Goal: Task Accomplishment & Management: Use online tool/utility

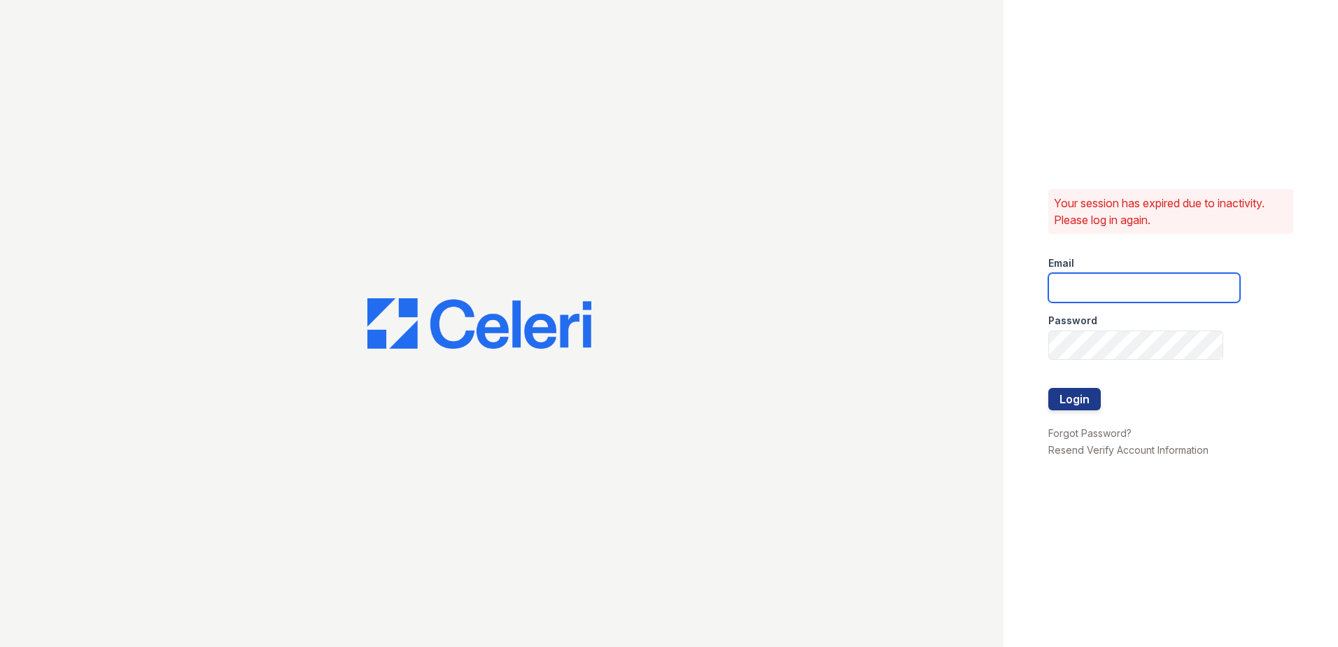
click at [1133, 300] on input "email" at bounding box center [1145, 287] width 192 height 29
type input "ejones@trinity-pm.com"
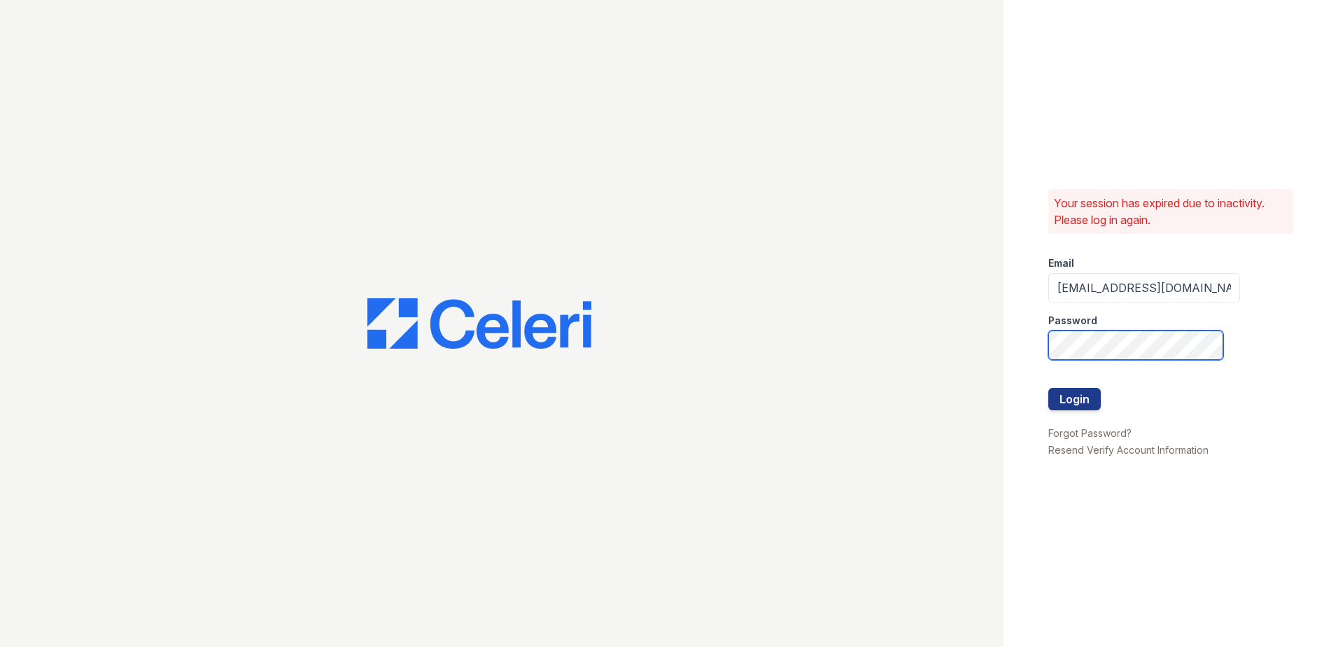
click at [1049, 388] on button "Login" at bounding box center [1075, 399] width 52 height 22
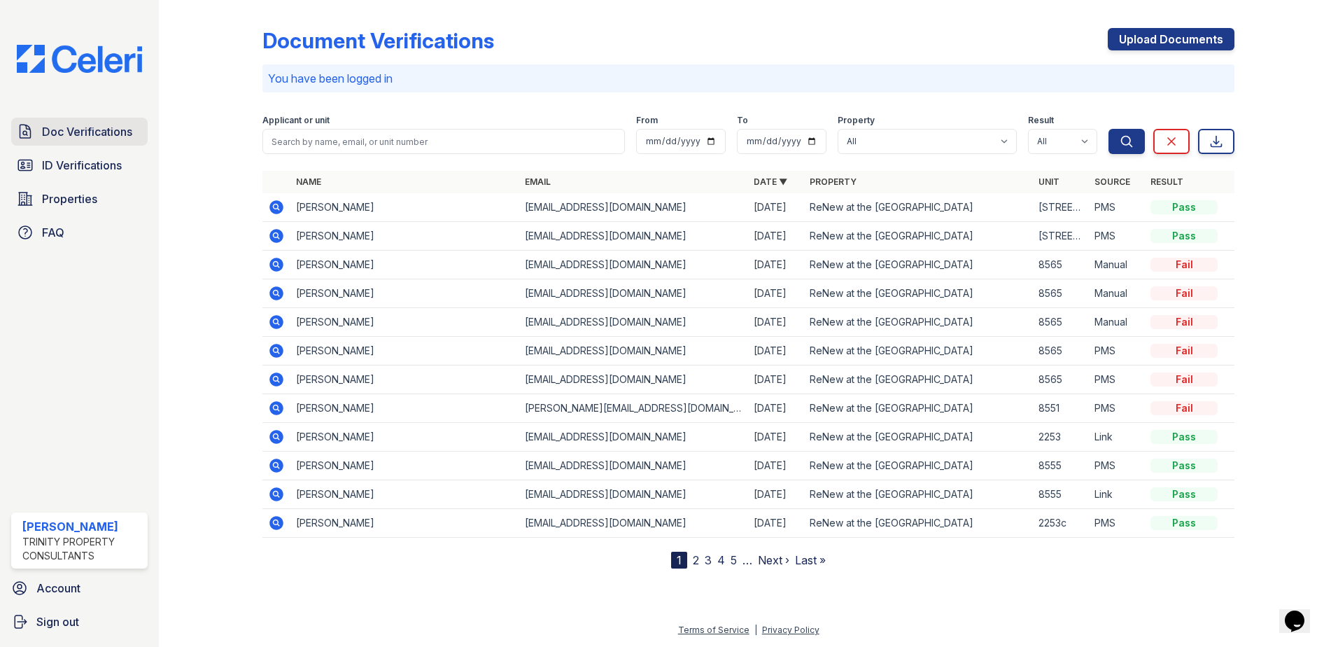
click at [107, 133] on span "Doc Verifications" at bounding box center [87, 131] width 90 height 17
